Goal: Information Seeking & Learning: Check status

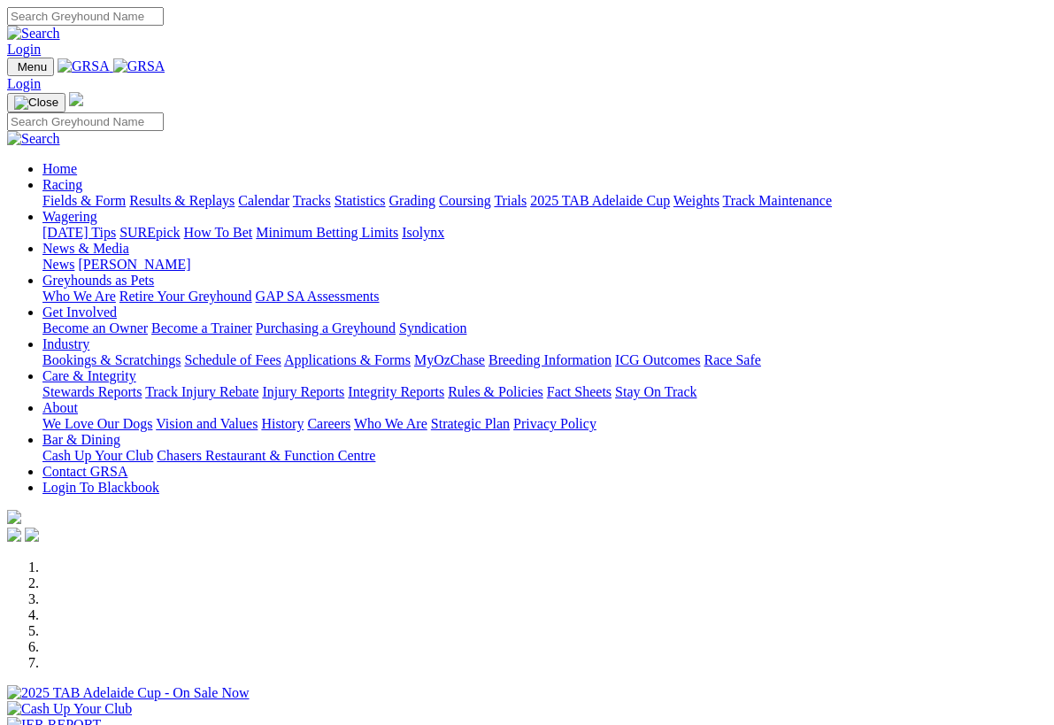
scroll to position [3679, 0]
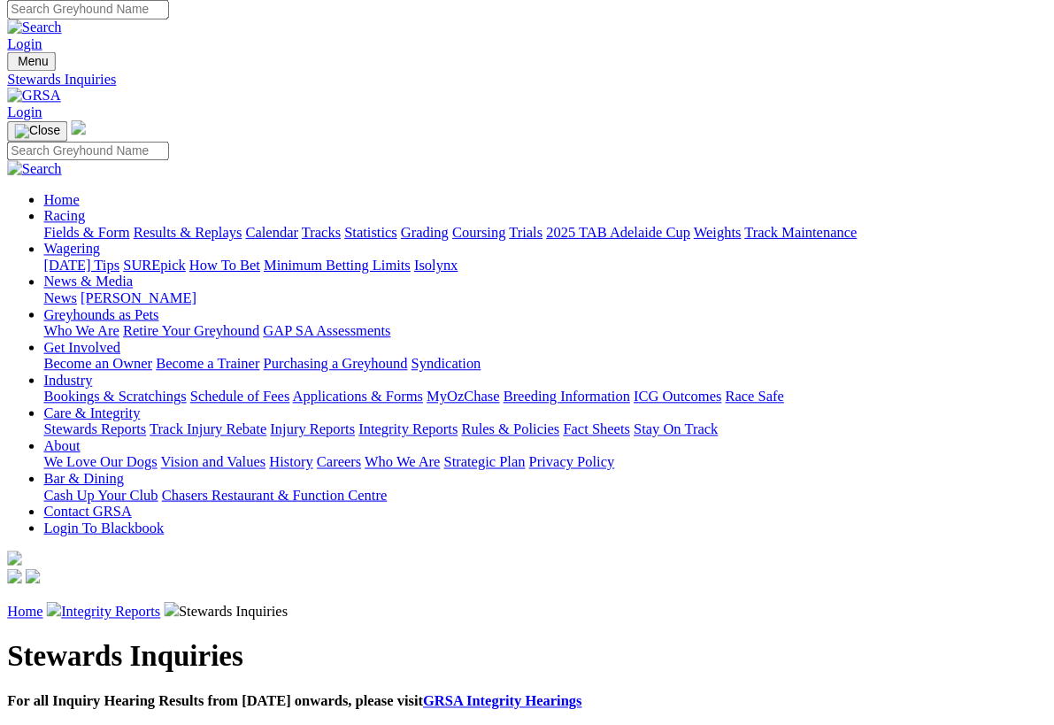
scroll to position [9, 0]
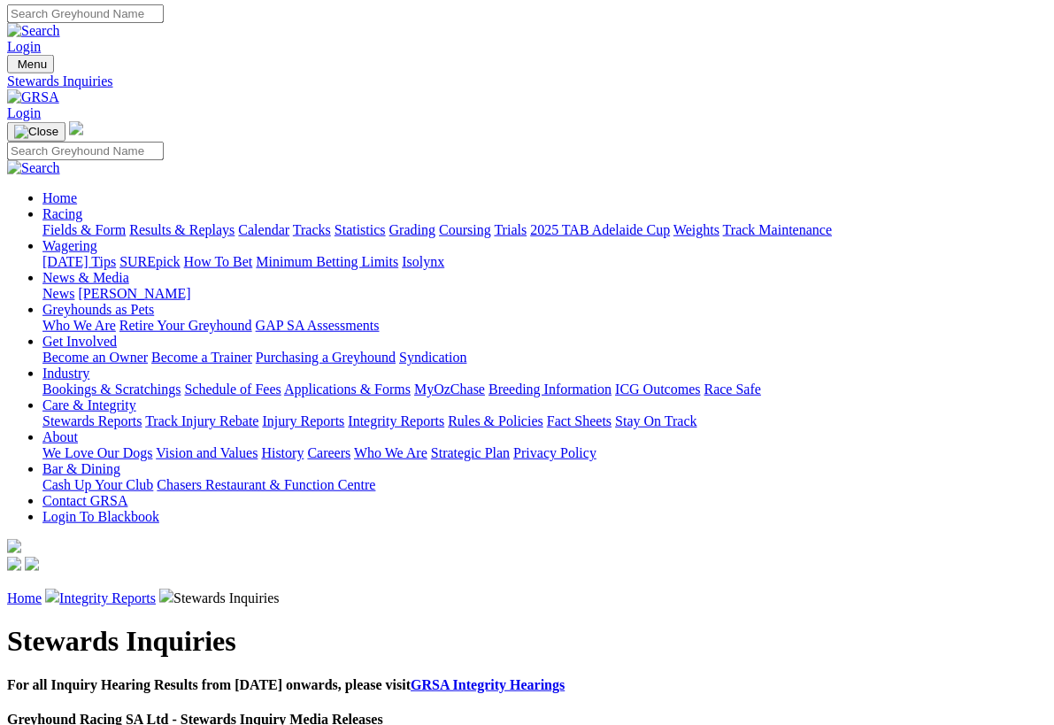
scroll to position [3, 0]
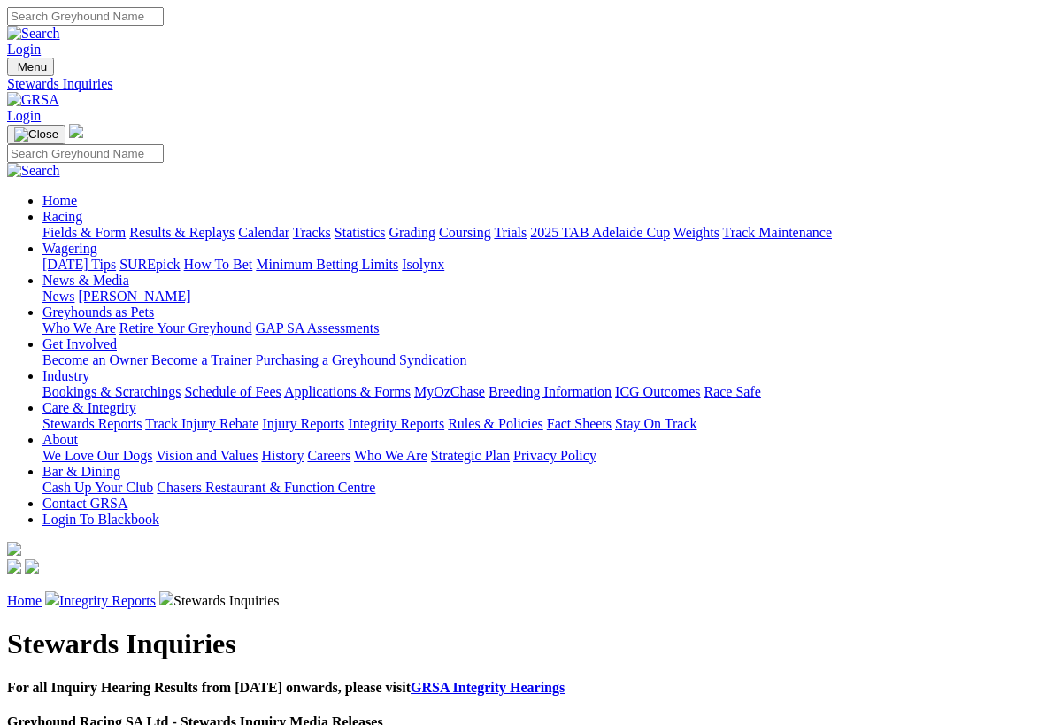
scroll to position [3, 0]
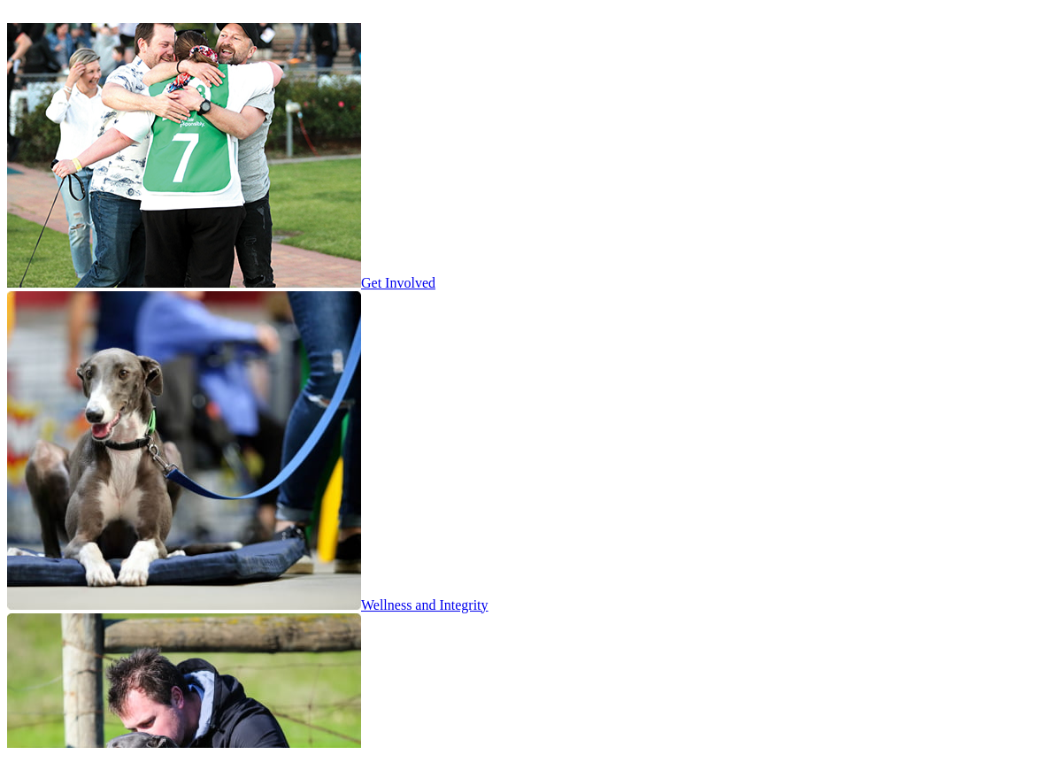
scroll to position [2736, 0]
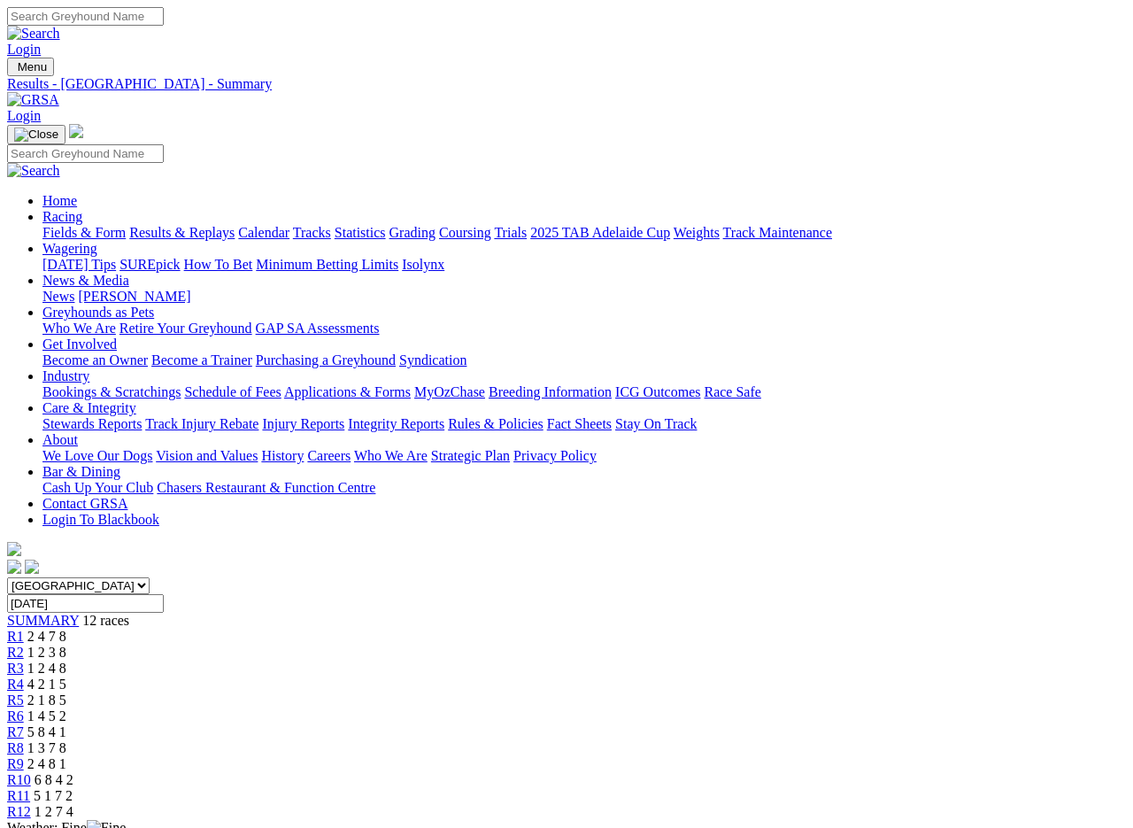
click at [59, 92] on img at bounding box center [33, 100] width 52 height 16
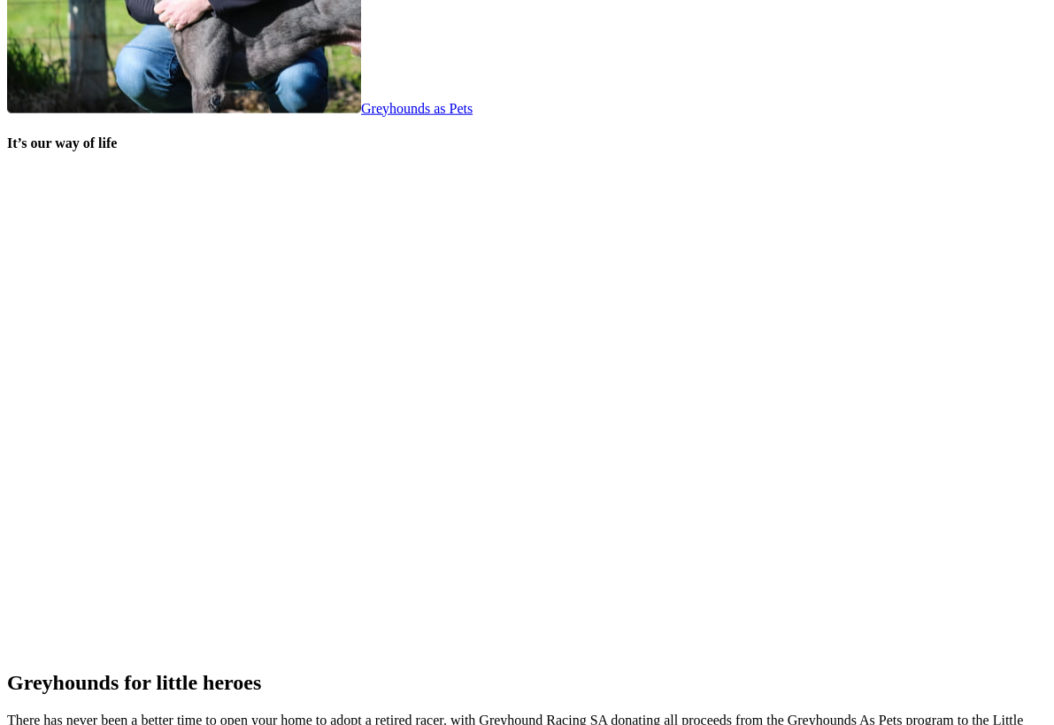
scroll to position [3590, 0]
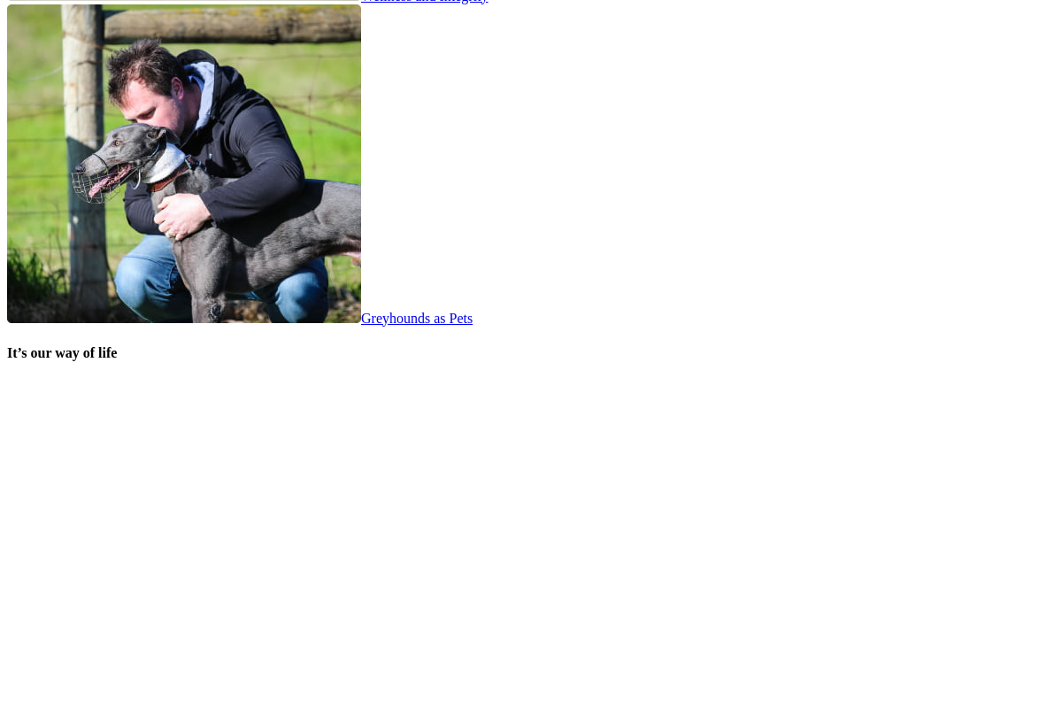
scroll to position [3380, 0]
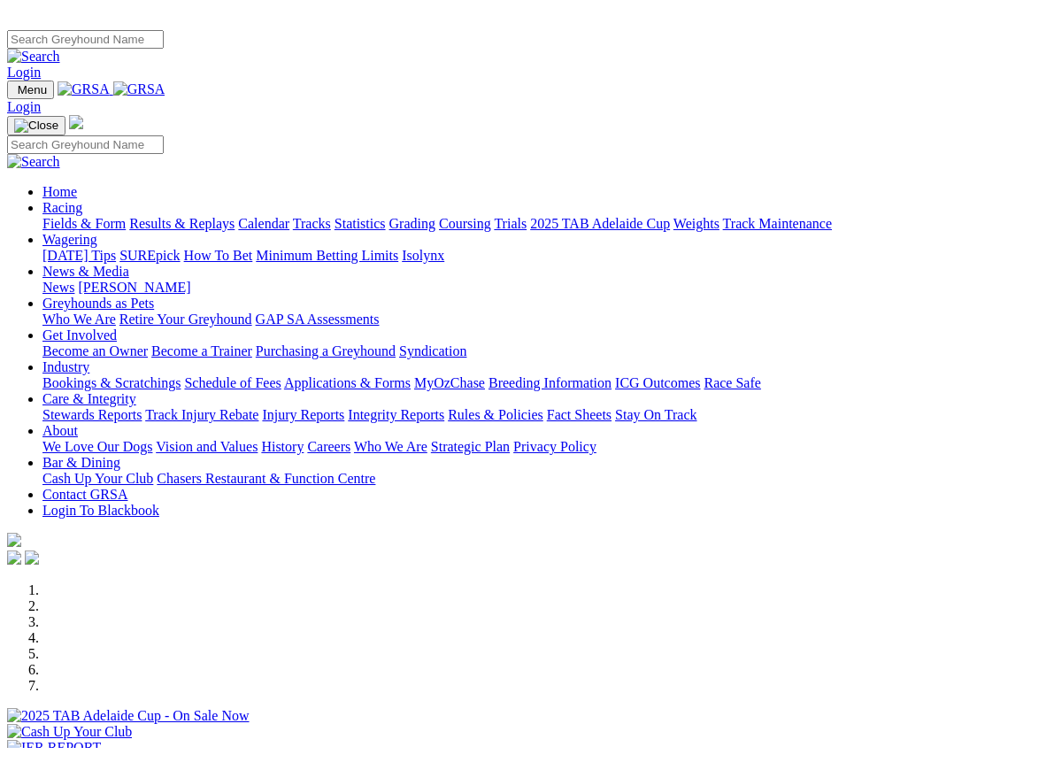
scroll to position [-56, 0]
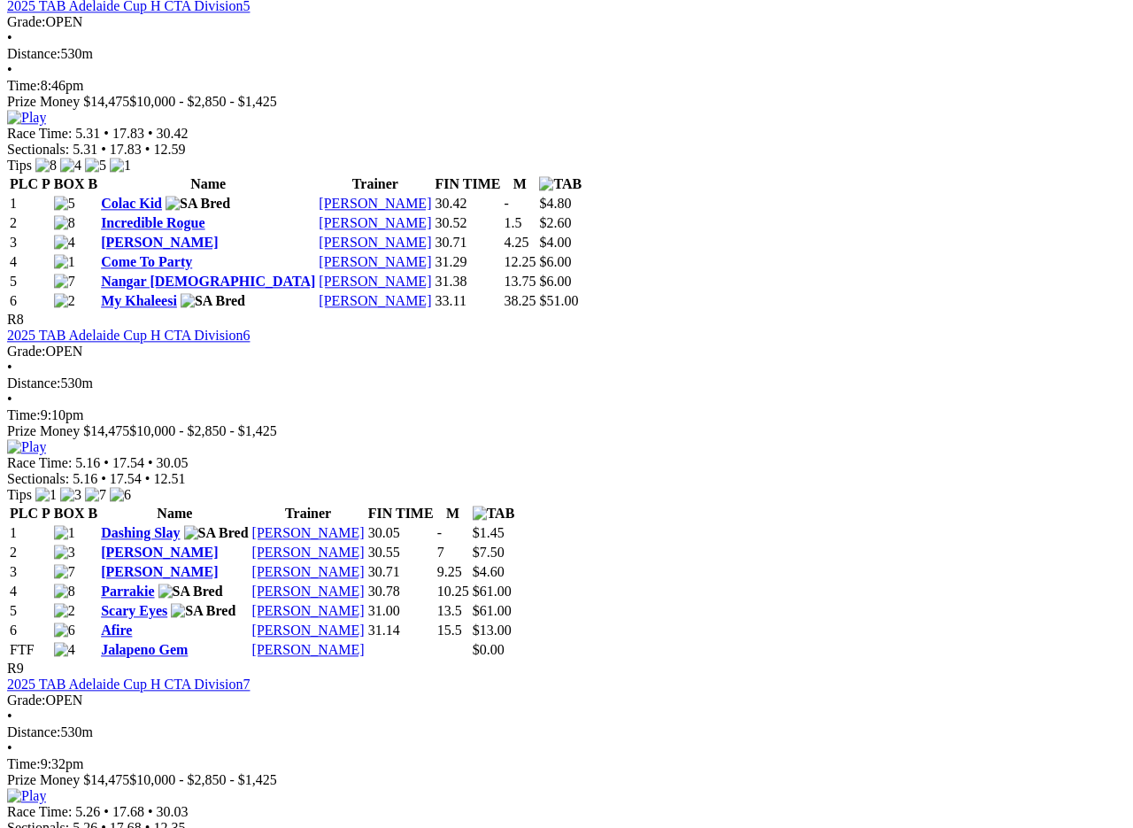
scroll to position [2920, 0]
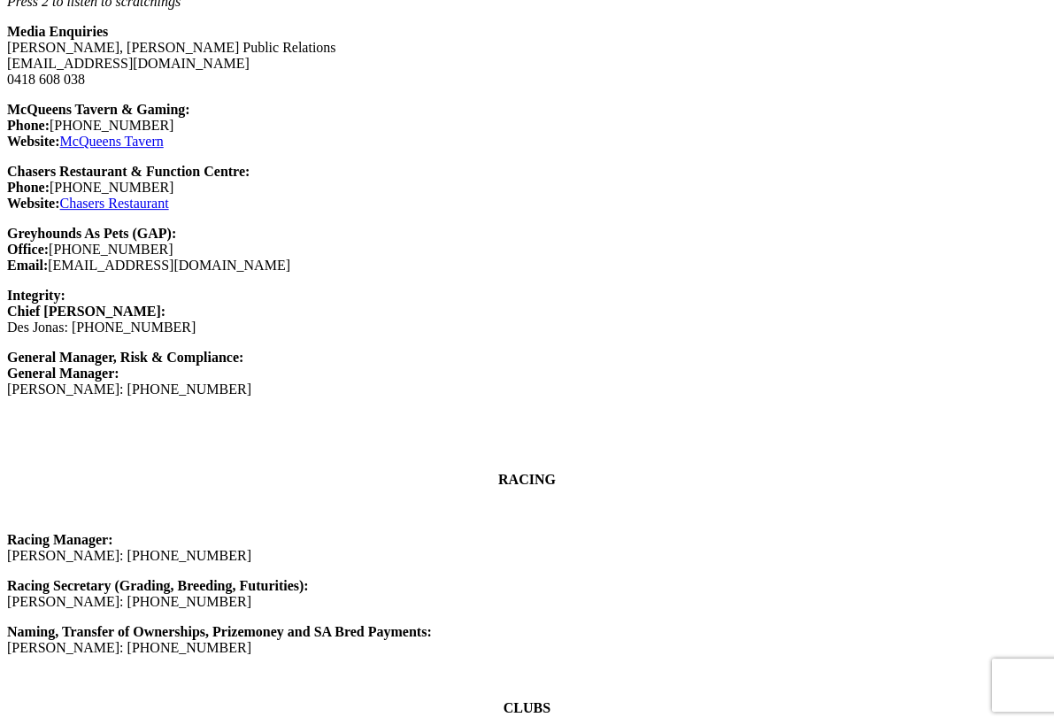
scroll to position [1620, 0]
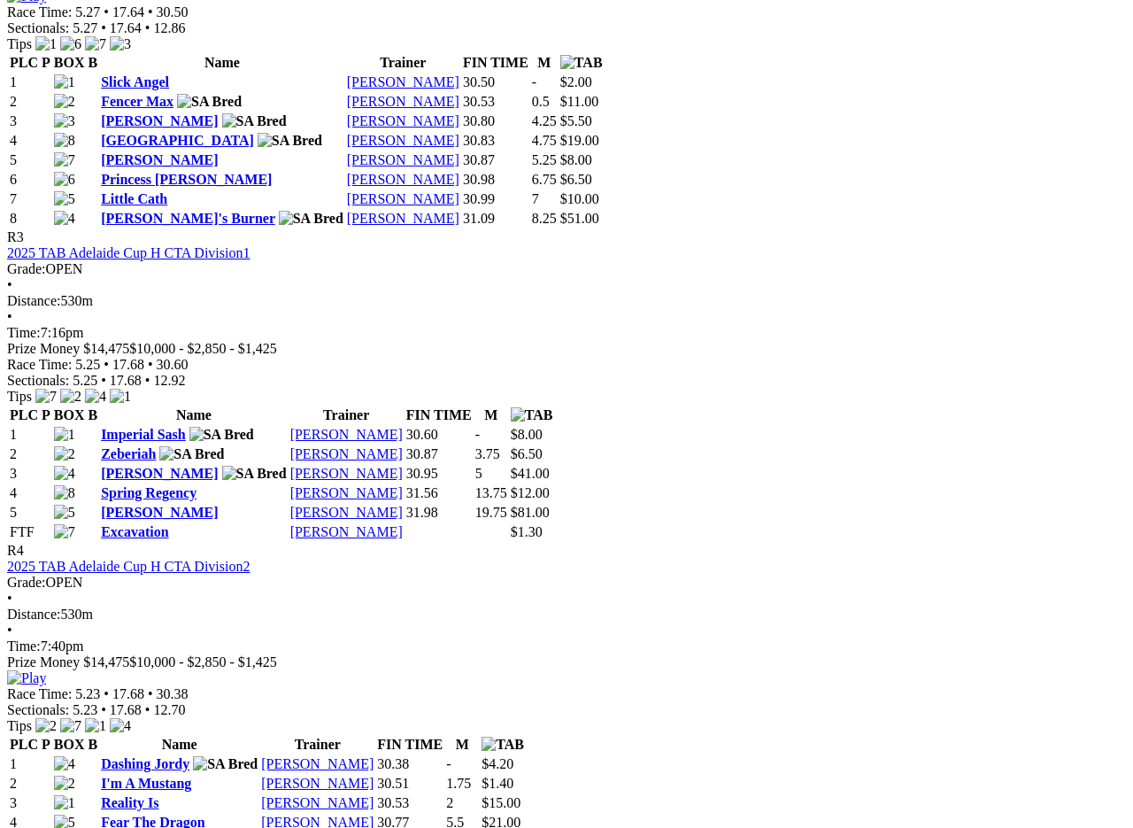
scroll to position [1367, 31]
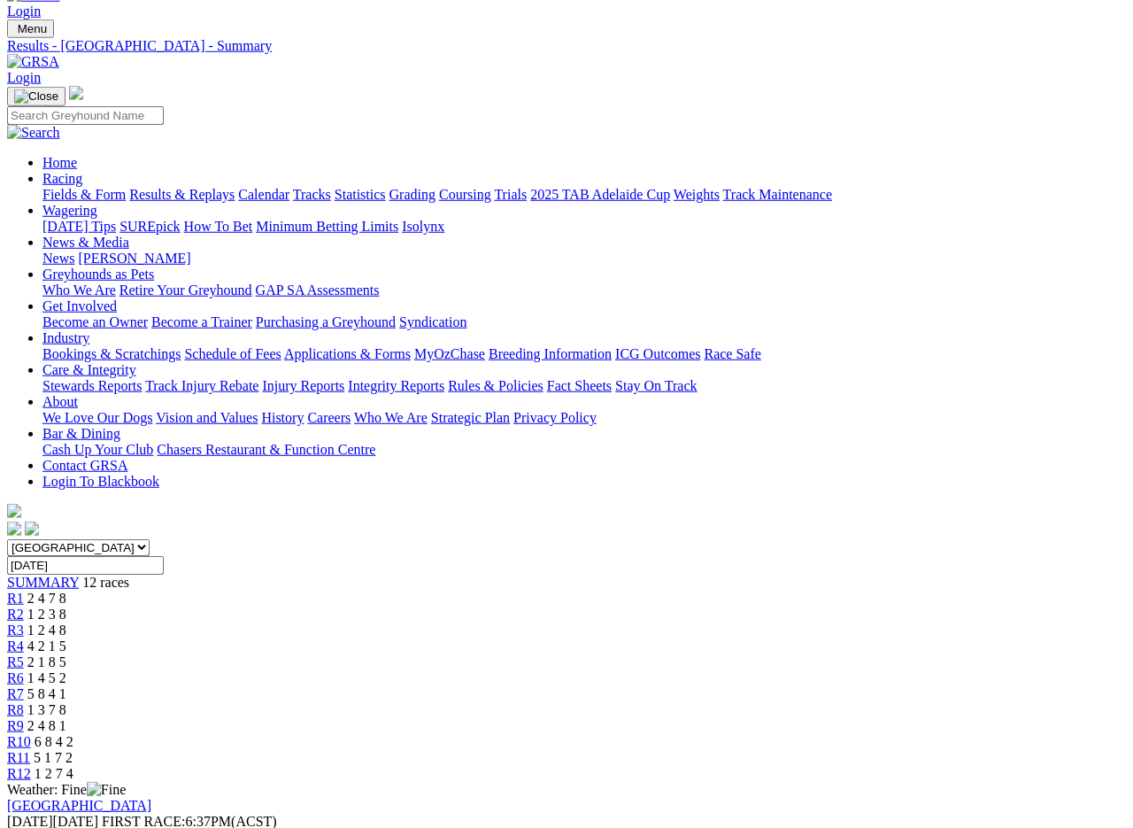
scroll to position [0, 0]
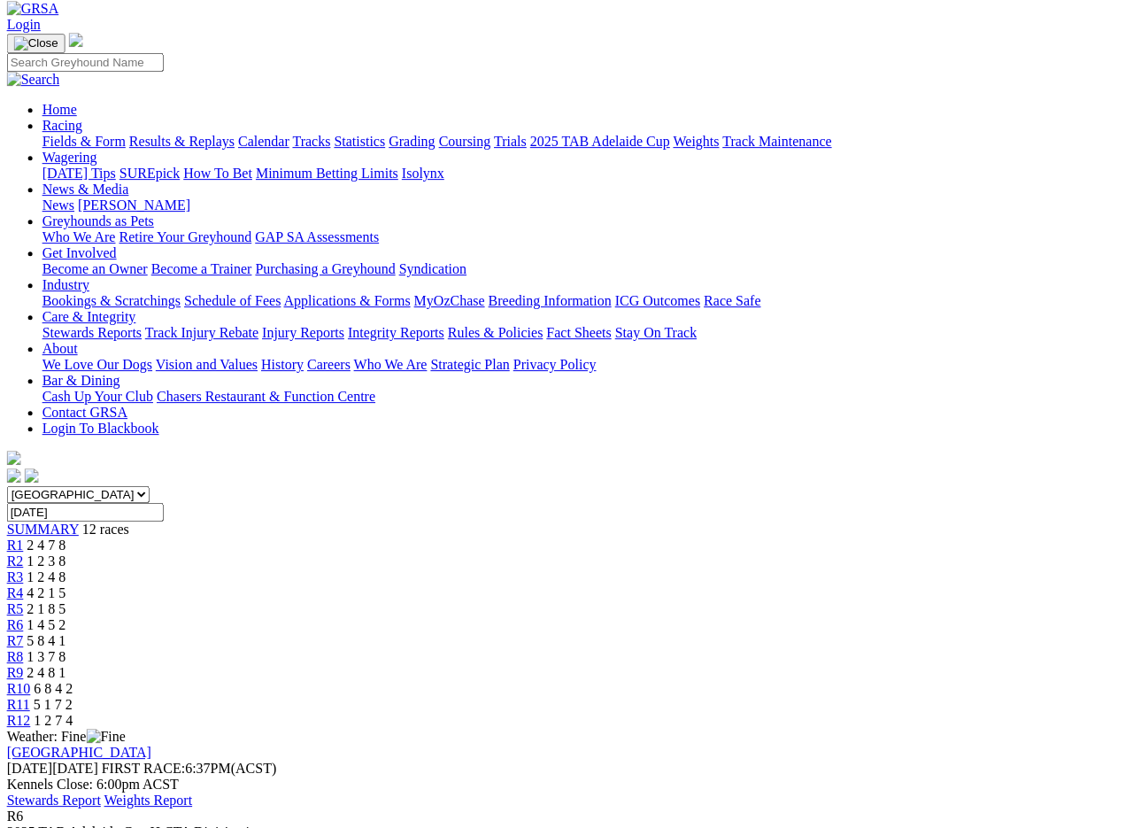
scroll to position [89, 0]
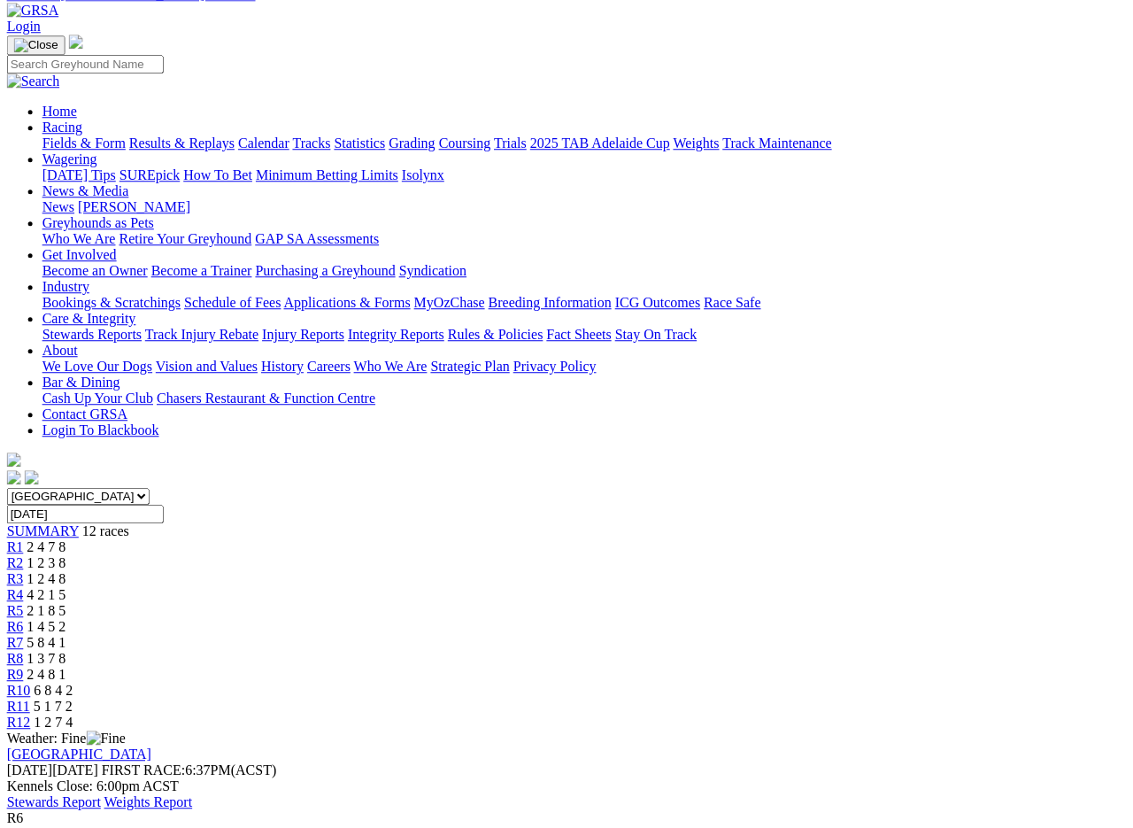
click at [66, 603] on span "2 1 8 5" at bounding box center [46, 610] width 39 height 15
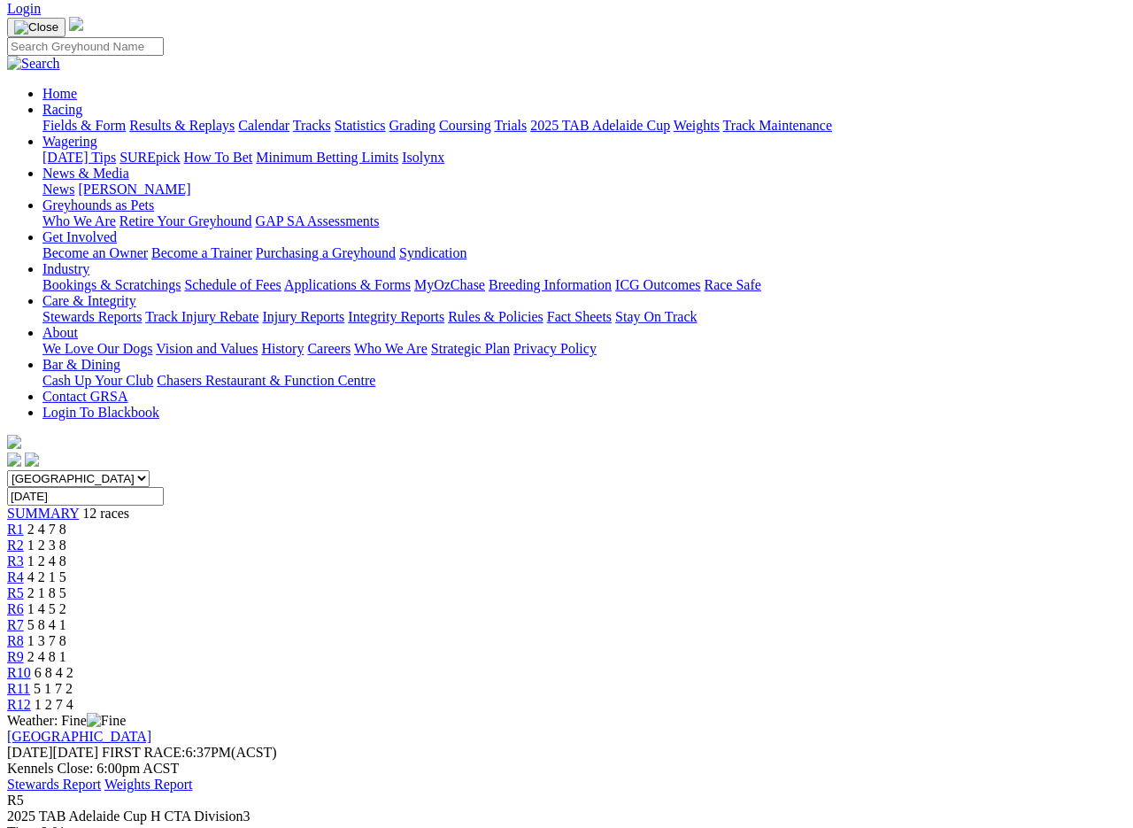
scroll to position [106, 0]
click at [24, 570] on link "R4" at bounding box center [15, 577] width 17 height 15
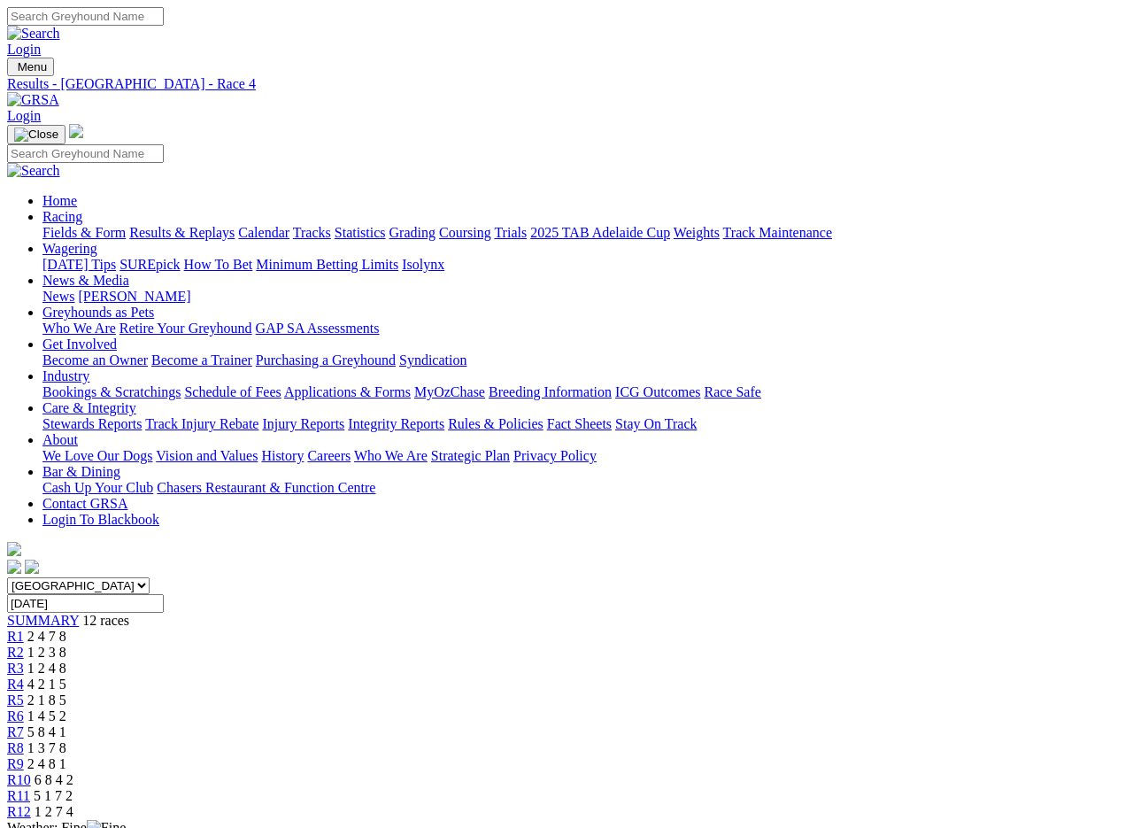
click at [66, 660] on span "1 2 4 8" at bounding box center [46, 667] width 39 height 15
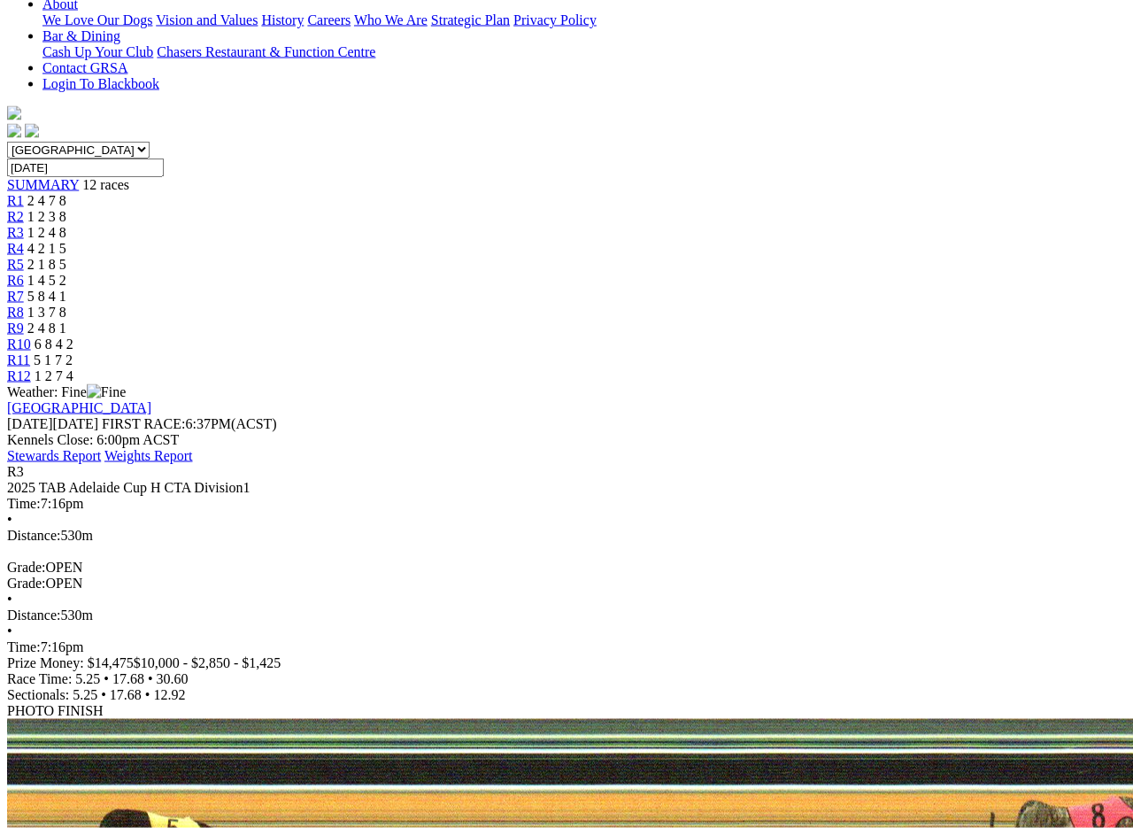
scroll to position [438, 0]
